Goal: Task Accomplishment & Management: Complete application form

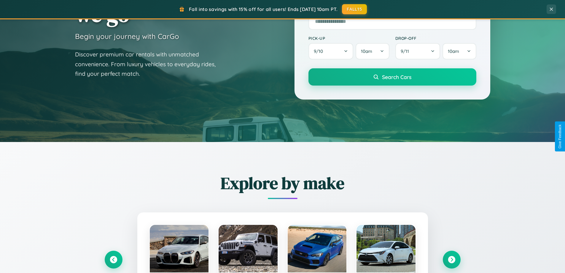
scroll to position [256, 0]
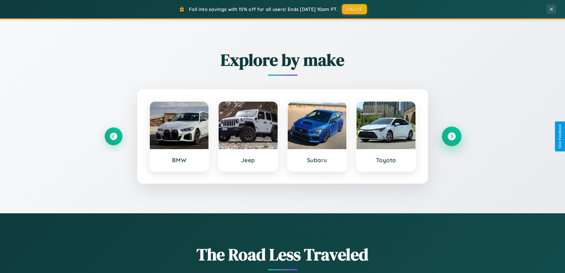
click at [451, 136] on icon at bounding box center [451, 136] width 8 height 8
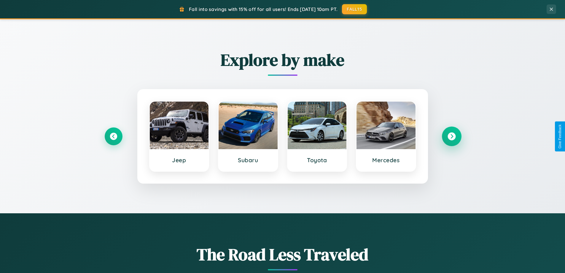
click at [451, 136] on icon at bounding box center [451, 136] width 8 height 8
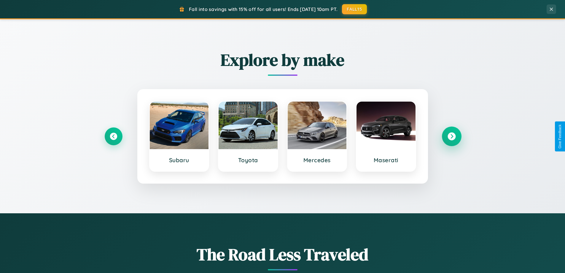
click at [451, 136] on icon at bounding box center [451, 136] width 8 height 8
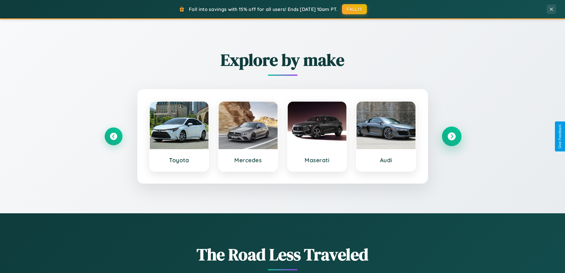
click at [451, 136] on icon at bounding box center [451, 136] width 8 height 8
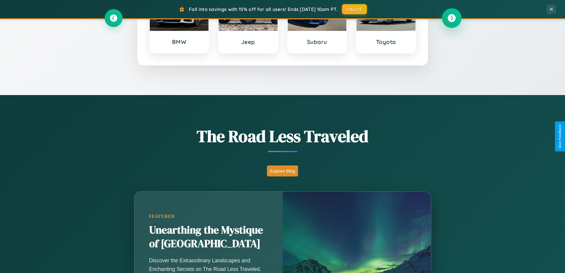
scroll to position [522, 0]
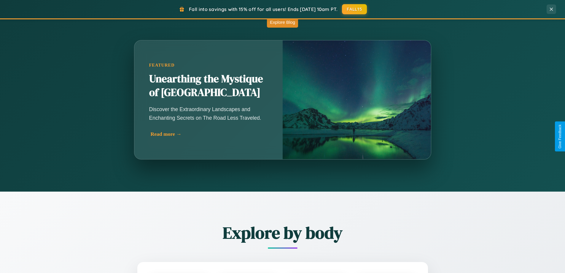
click at [210, 134] on div "Read more →" at bounding box center [210, 134] width 119 height 6
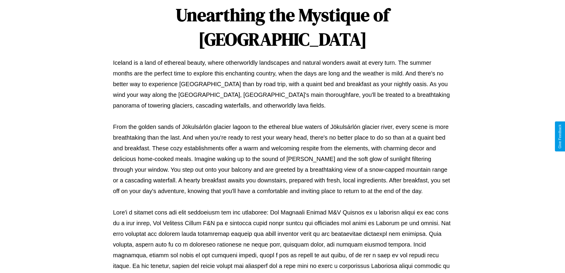
scroll to position [192, 0]
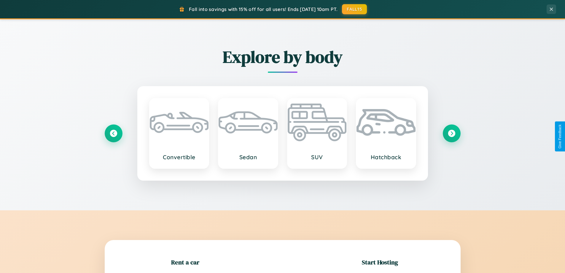
scroll to position [953, 0]
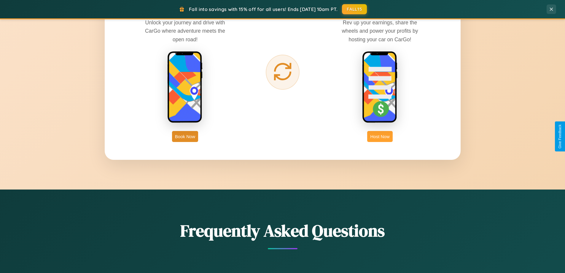
click at [380, 136] on button "Host Now" at bounding box center [379, 136] width 25 height 11
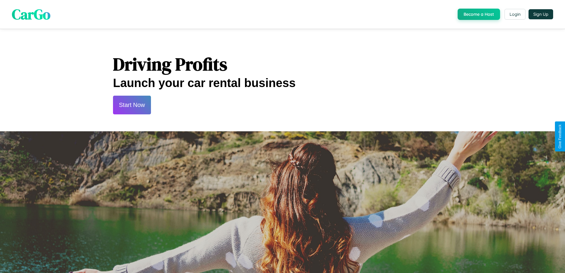
click at [132, 105] on button "Start Now" at bounding box center [132, 104] width 38 height 19
